Goal: Task Accomplishment & Management: Complete application form

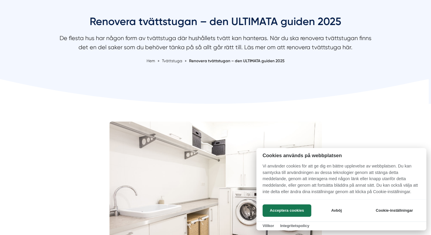
scroll to position [89, 0]
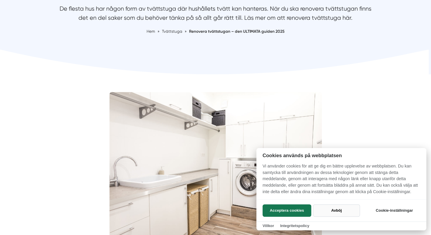
click at [332, 210] on button "Avböj" at bounding box center [336, 211] width 47 height 12
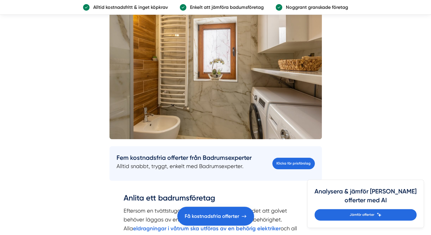
scroll to position [1299, 0]
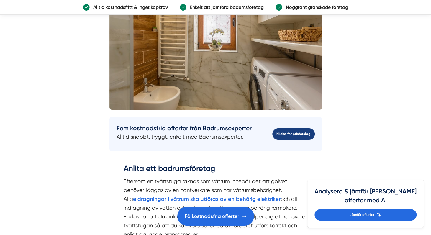
click at [288, 134] on link "Klicka för prisförslag" at bounding box center [294, 134] width 43 height 12
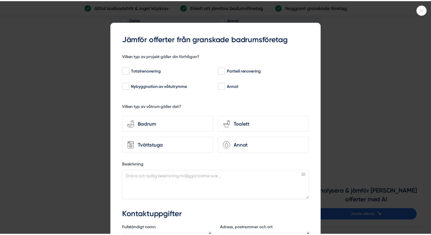
scroll to position [2067, 0]
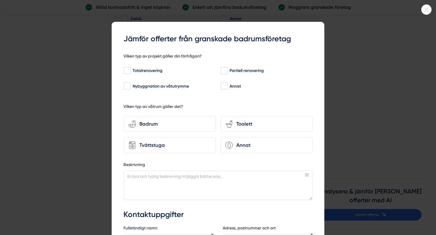
click at [426, 8] on icon at bounding box center [426, 10] width 10 height 4
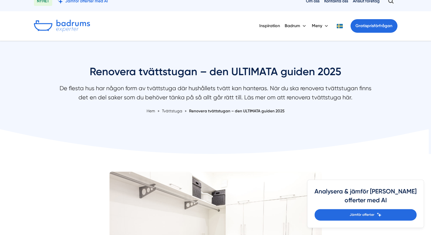
scroll to position [0, 0]
